Goal: Task Accomplishment & Management: Use online tool/utility

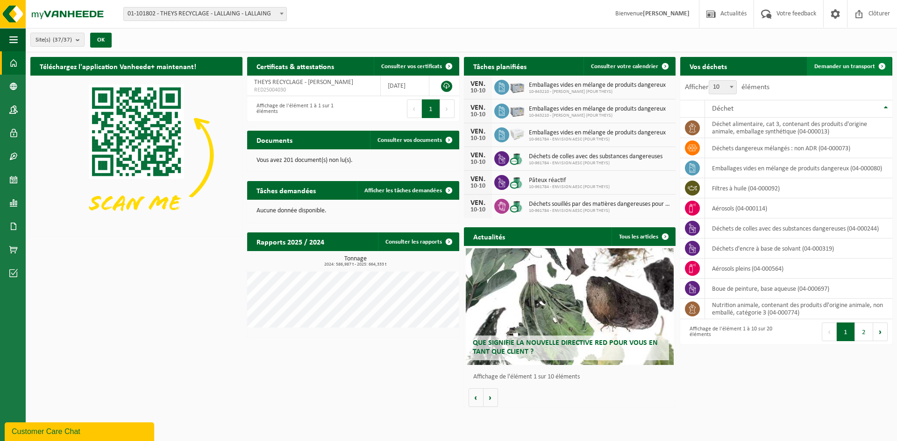
click at [855, 69] on span "Demander un transport" at bounding box center [844, 67] width 61 height 6
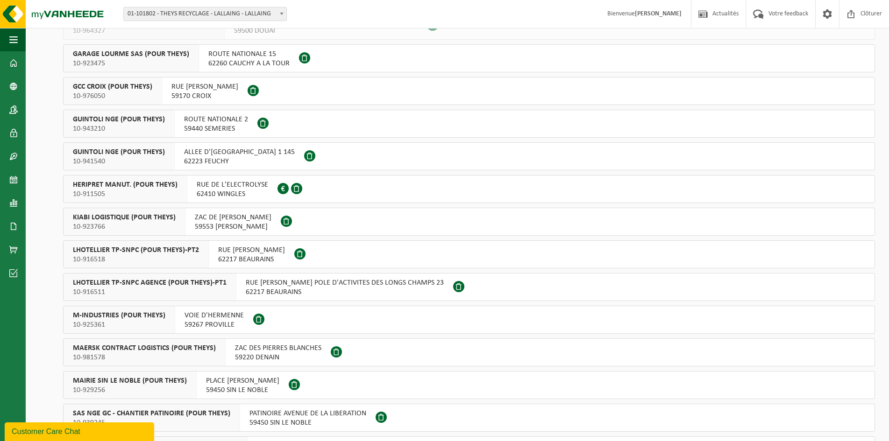
scroll to position [893, 0]
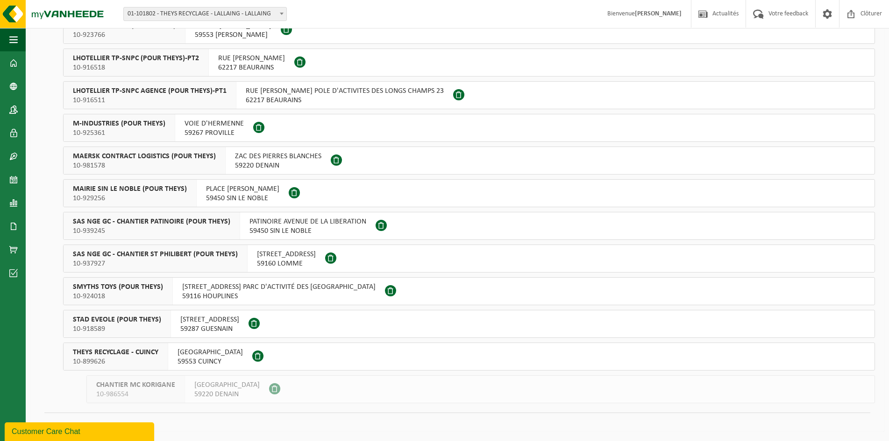
click at [91, 358] on span "10-899626" at bounding box center [115, 361] width 85 height 9
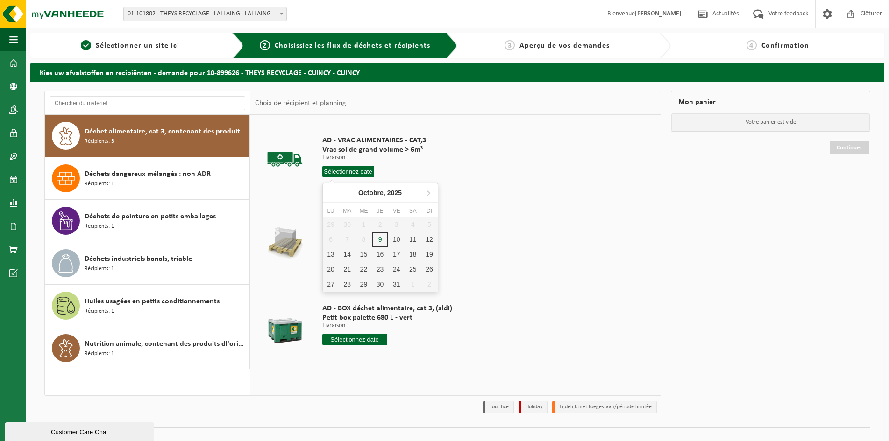
click at [359, 171] on input "text" at bounding box center [348, 172] width 52 height 12
click at [334, 255] on div "13" at bounding box center [331, 254] width 16 height 15
type input "à partir de 2025-10-13"
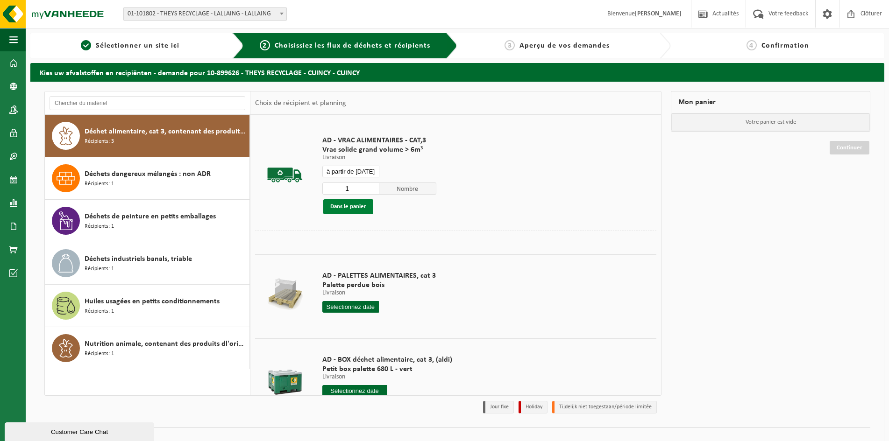
click at [361, 207] on button "Dans le panier" at bounding box center [348, 206] width 50 height 15
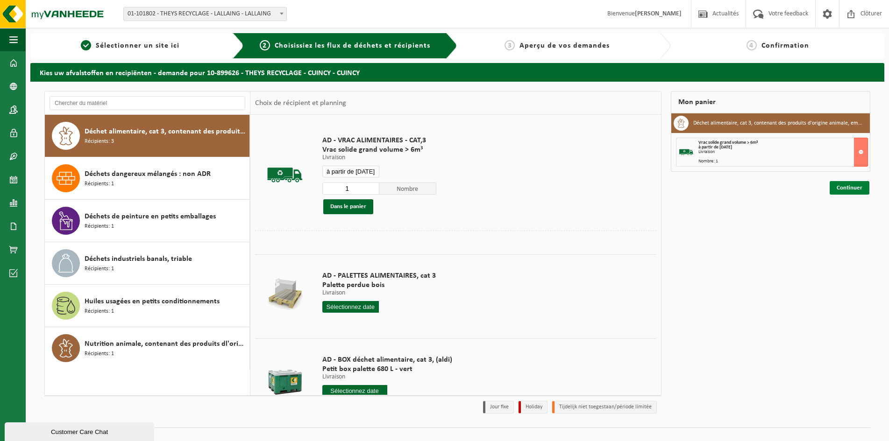
click at [853, 185] on link "Continuer" at bounding box center [850, 188] width 40 height 14
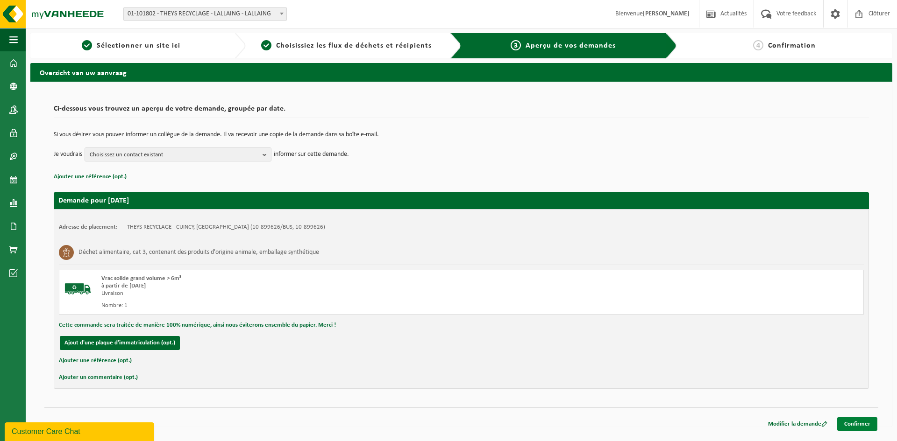
click at [869, 422] on link "Confirmer" at bounding box center [857, 425] width 40 height 14
